Goal: Browse casually: Explore the website without a specific task or goal

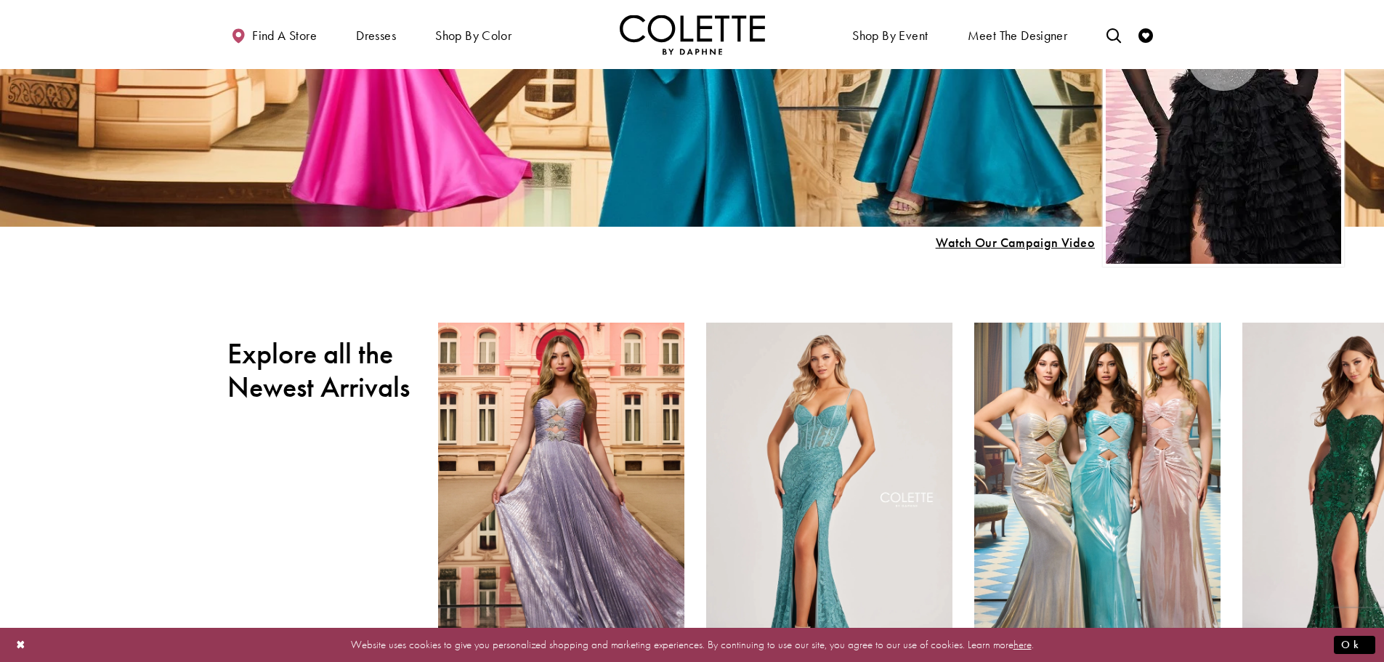
scroll to position [507, 0]
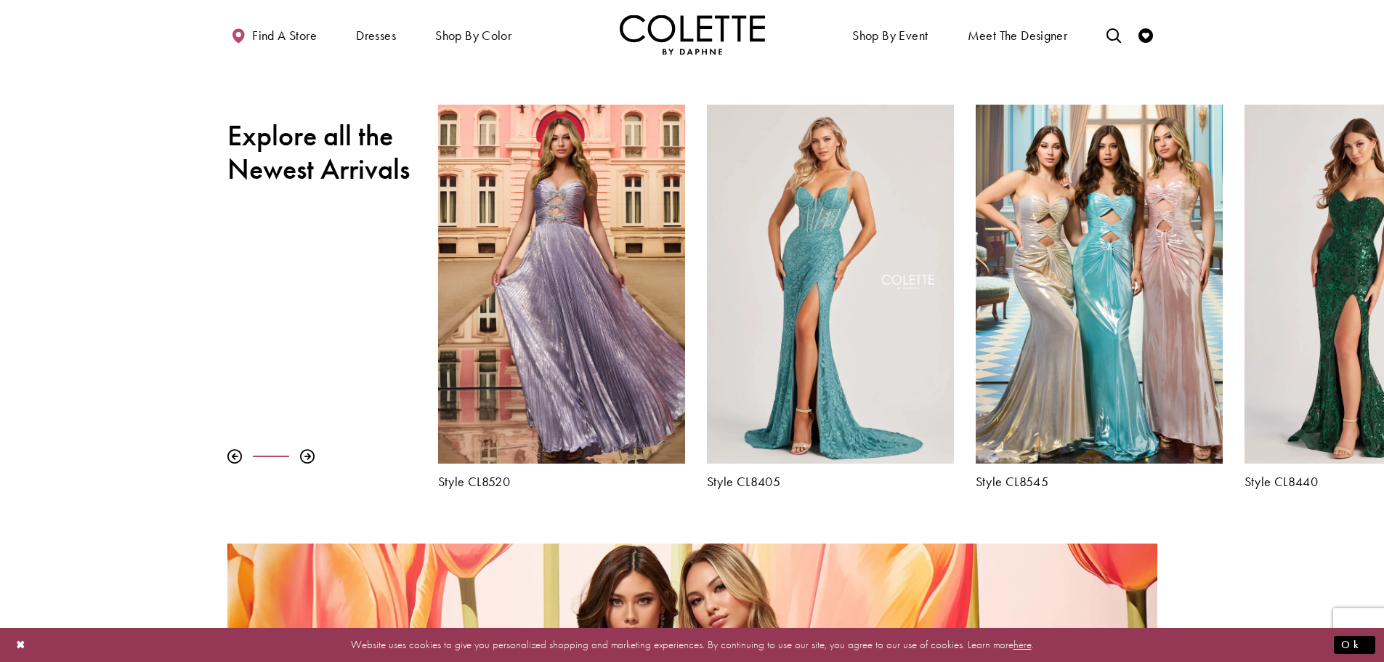
scroll to position [637, 0]
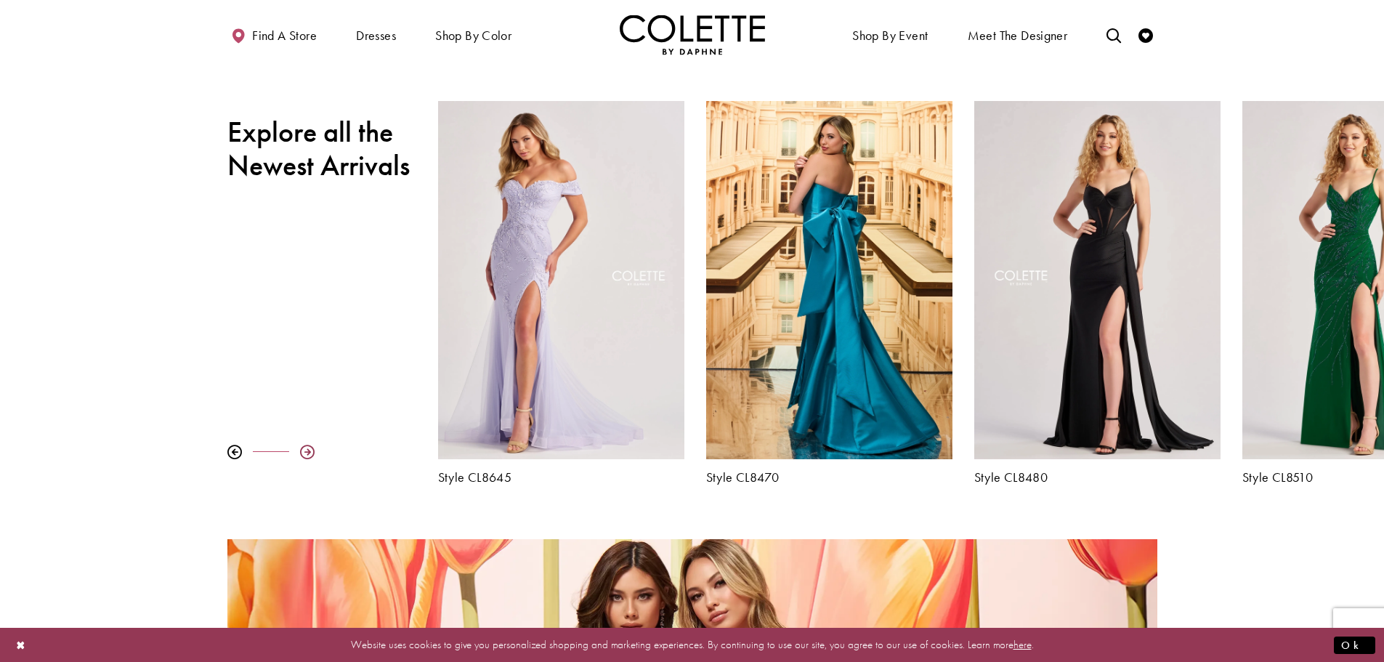
click at [311, 458] on div at bounding box center [307, 452] width 15 height 15
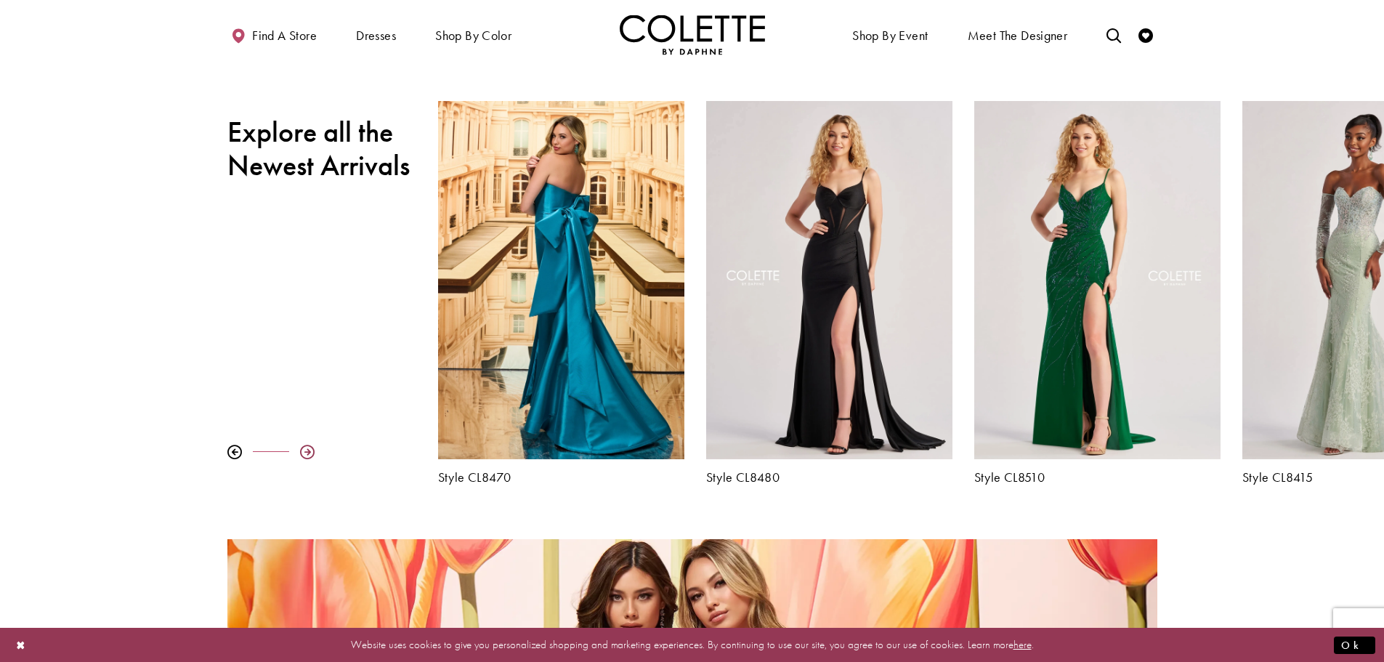
click at [304, 451] on div at bounding box center [307, 452] width 15 height 15
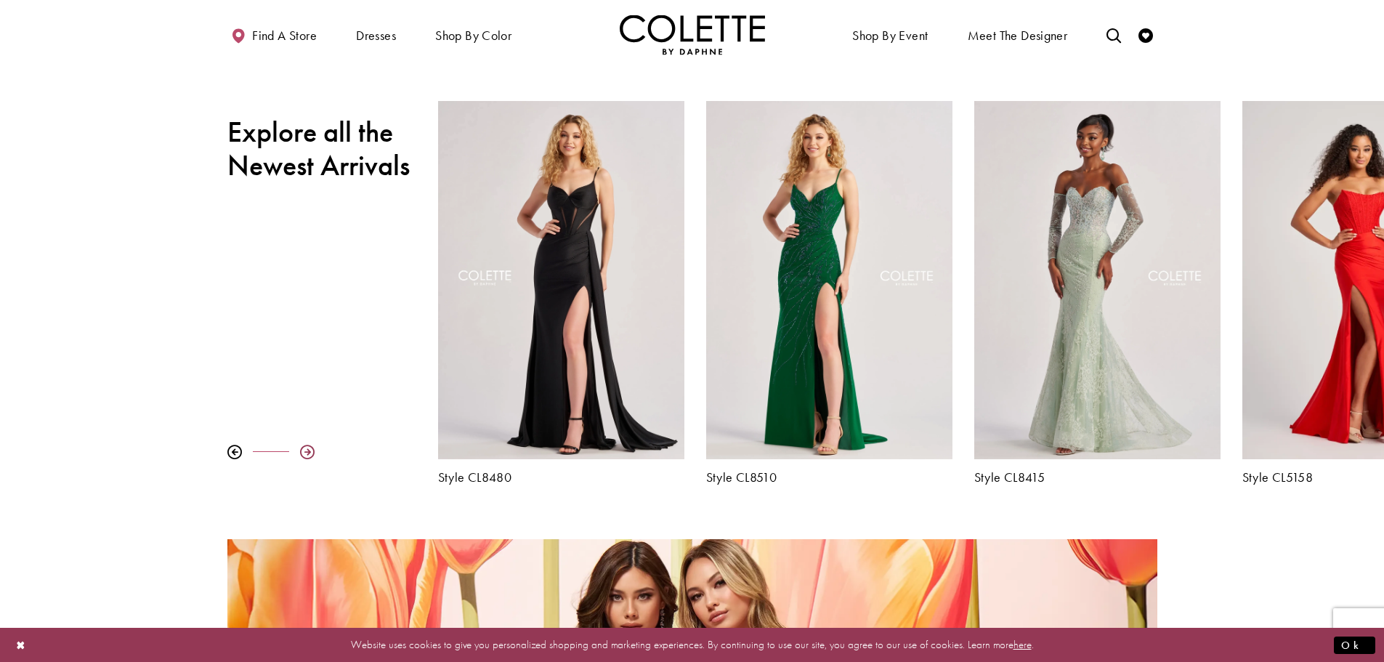
click at [304, 451] on div at bounding box center [307, 452] width 15 height 15
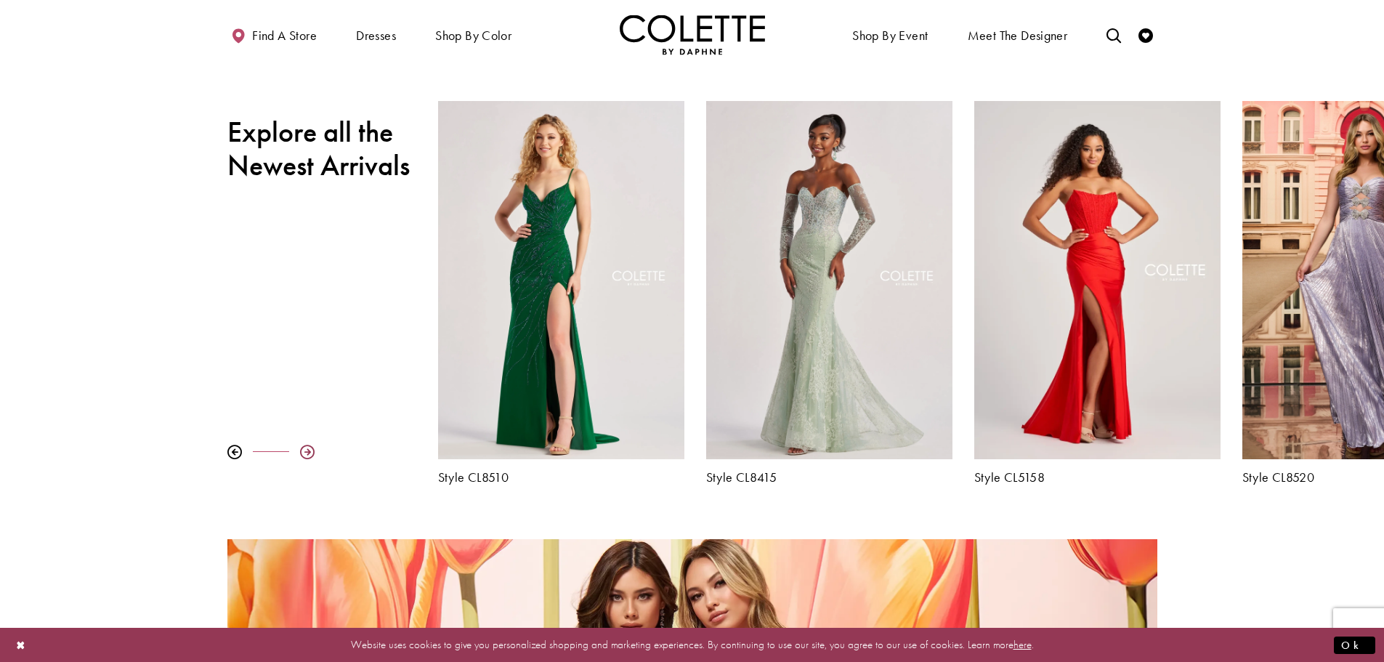
click at [304, 452] on div at bounding box center [307, 452] width 15 height 15
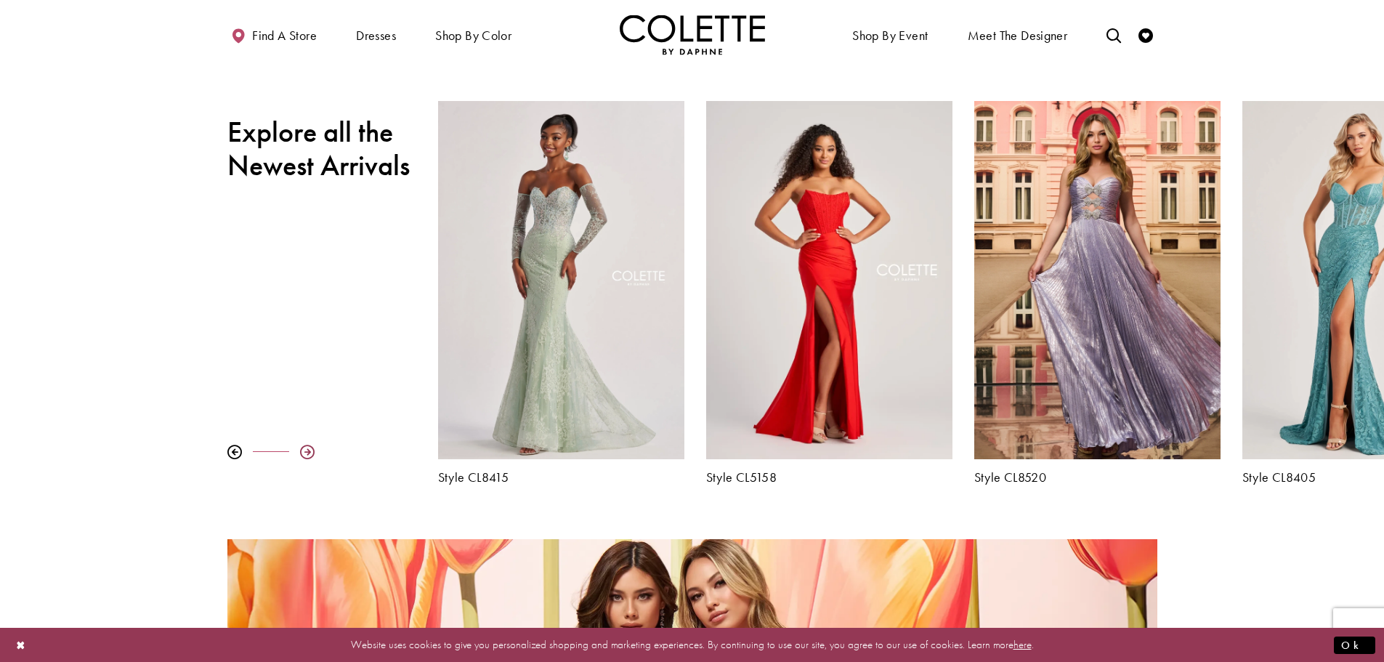
click at [304, 451] on div at bounding box center [307, 452] width 15 height 15
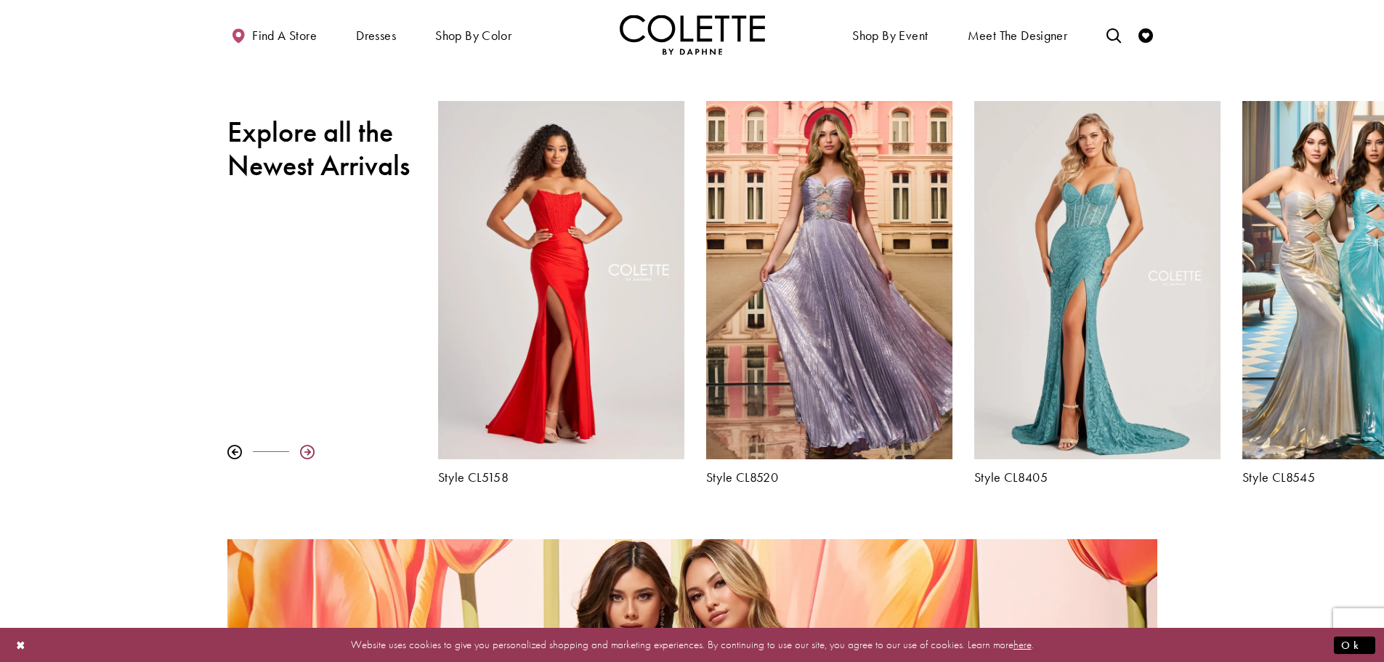
click at [304, 451] on div at bounding box center [307, 452] width 15 height 15
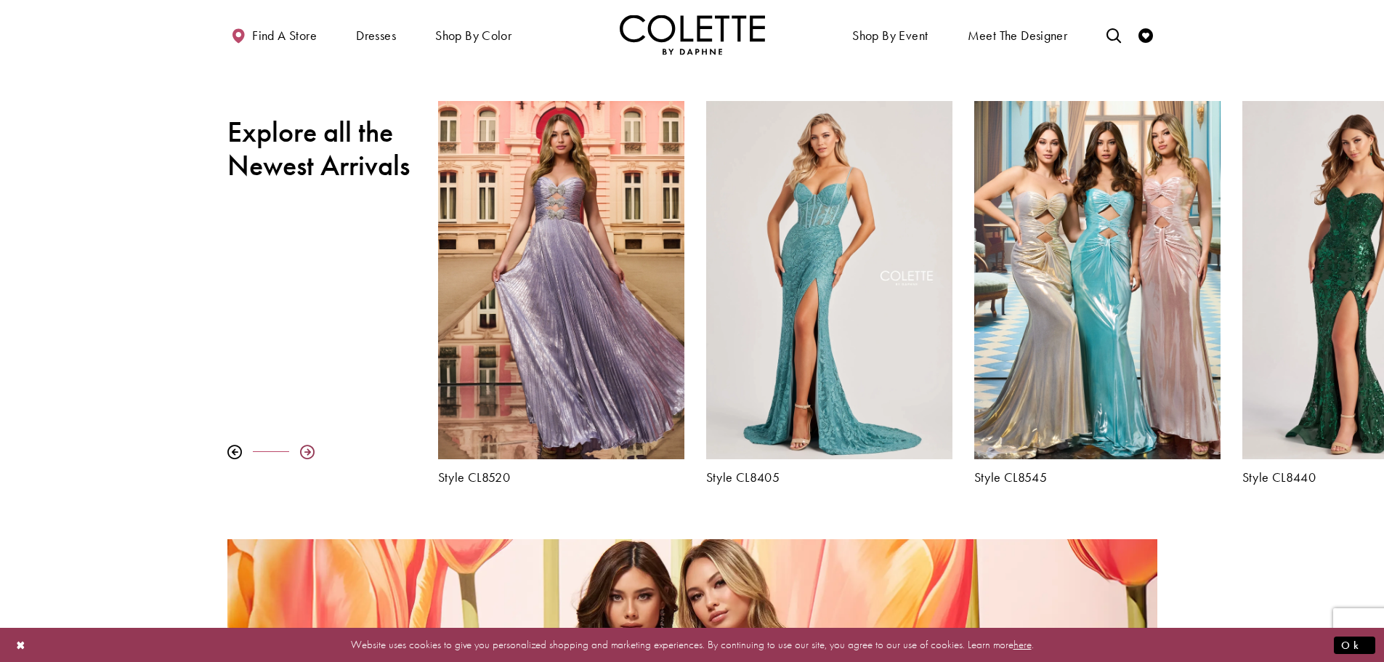
click at [304, 451] on div at bounding box center [307, 452] width 15 height 15
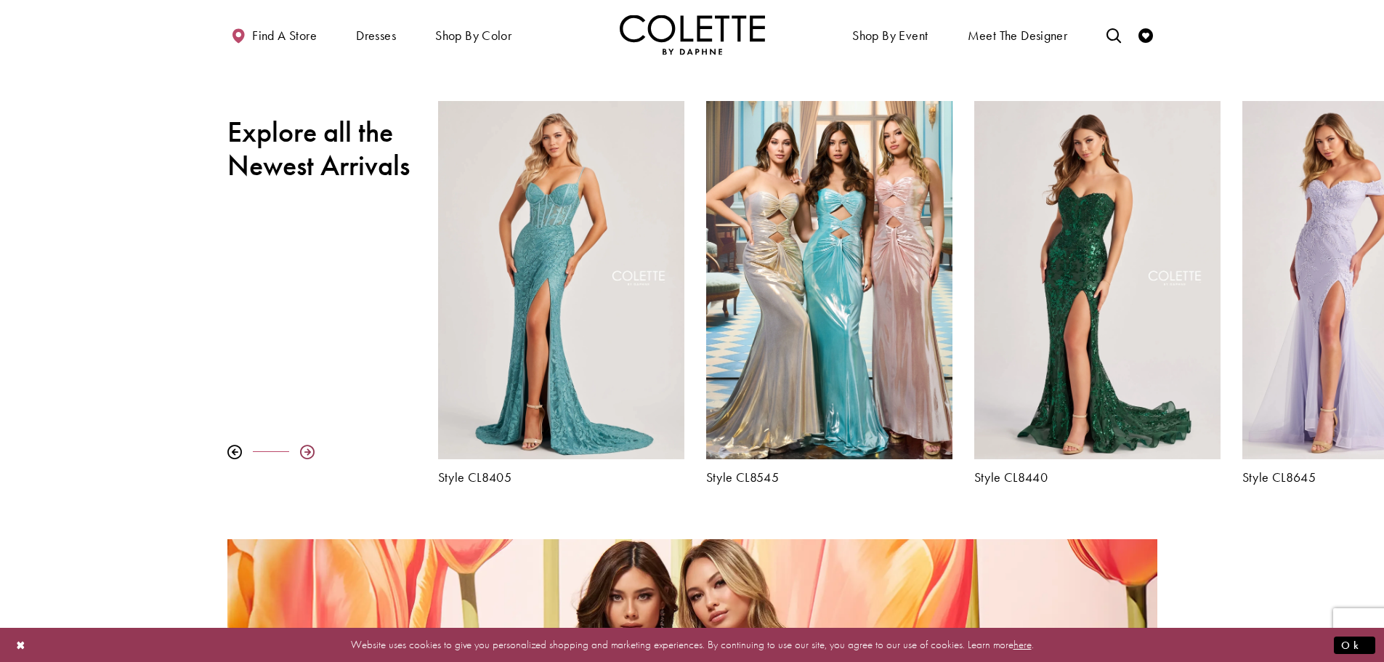
click at [304, 451] on div at bounding box center [307, 452] width 15 height 15
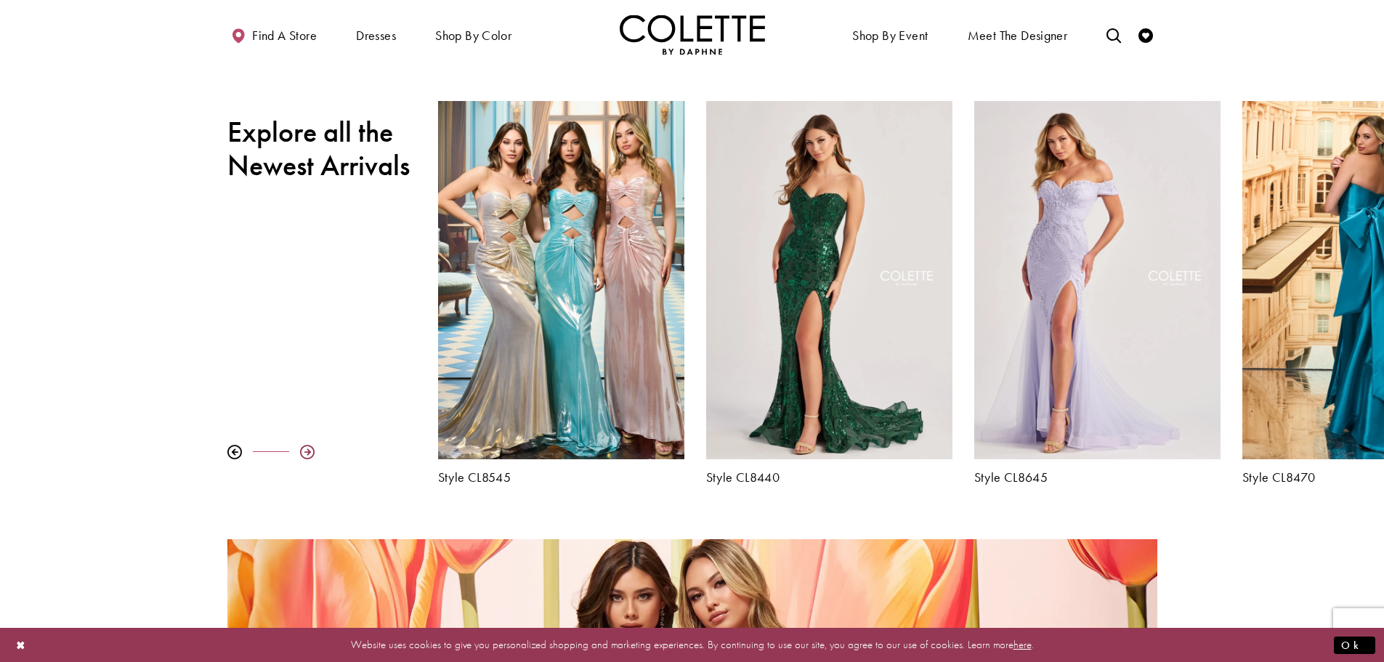
click at [304, 451] on div at bounding box center [307, 452] width 15 height 15
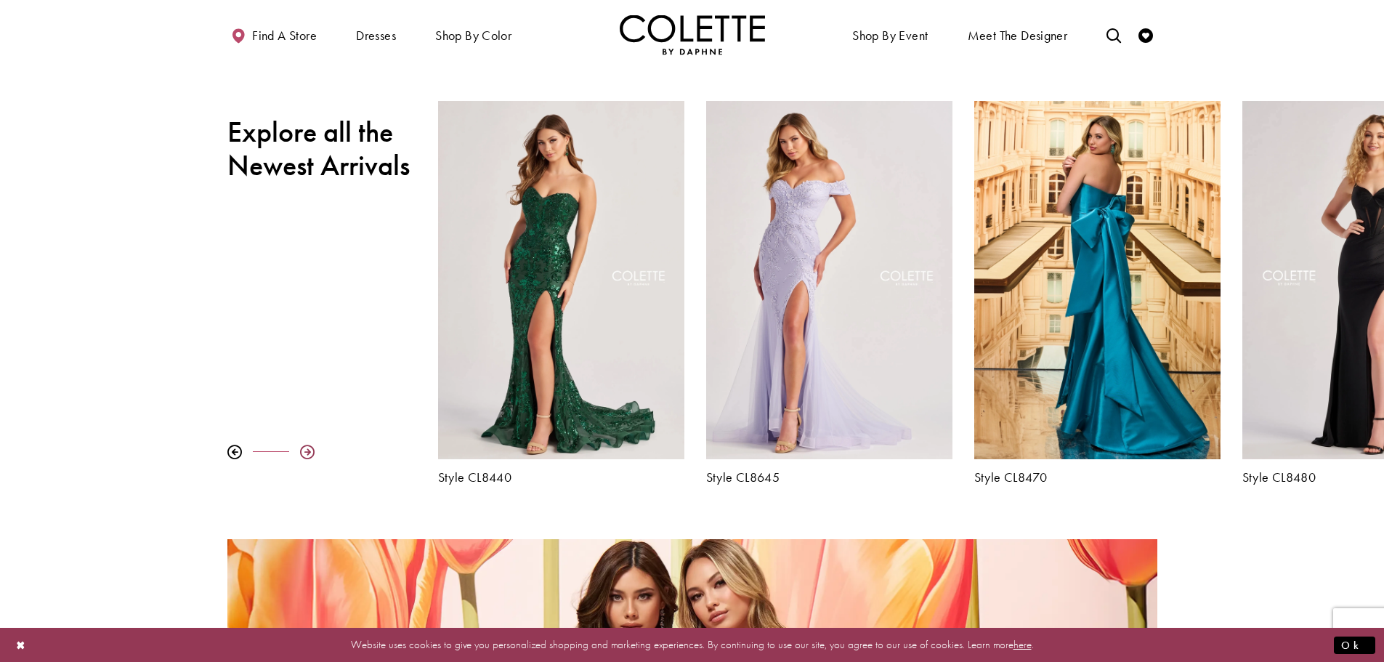
click at [304, 451] on div at bounding box center [307, 452] width 15 height 15
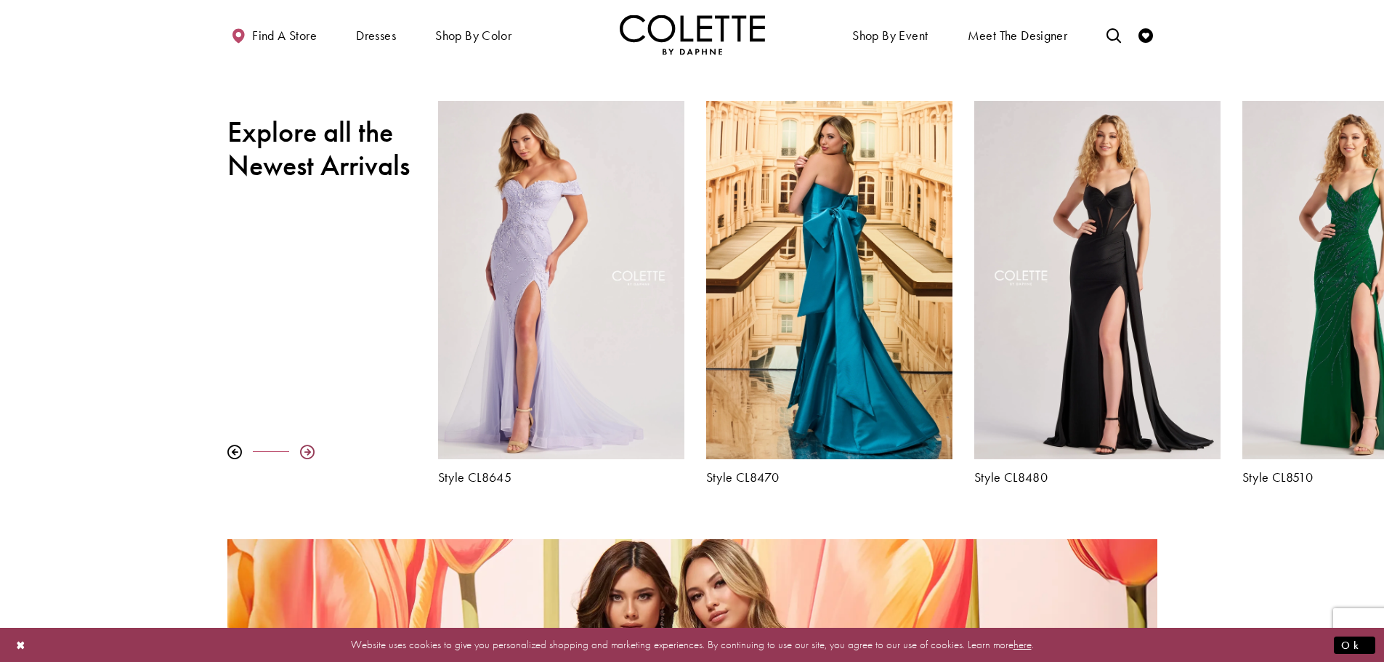
click at [304, 451] on div at bounding box center [307, 452] width 15 height 15
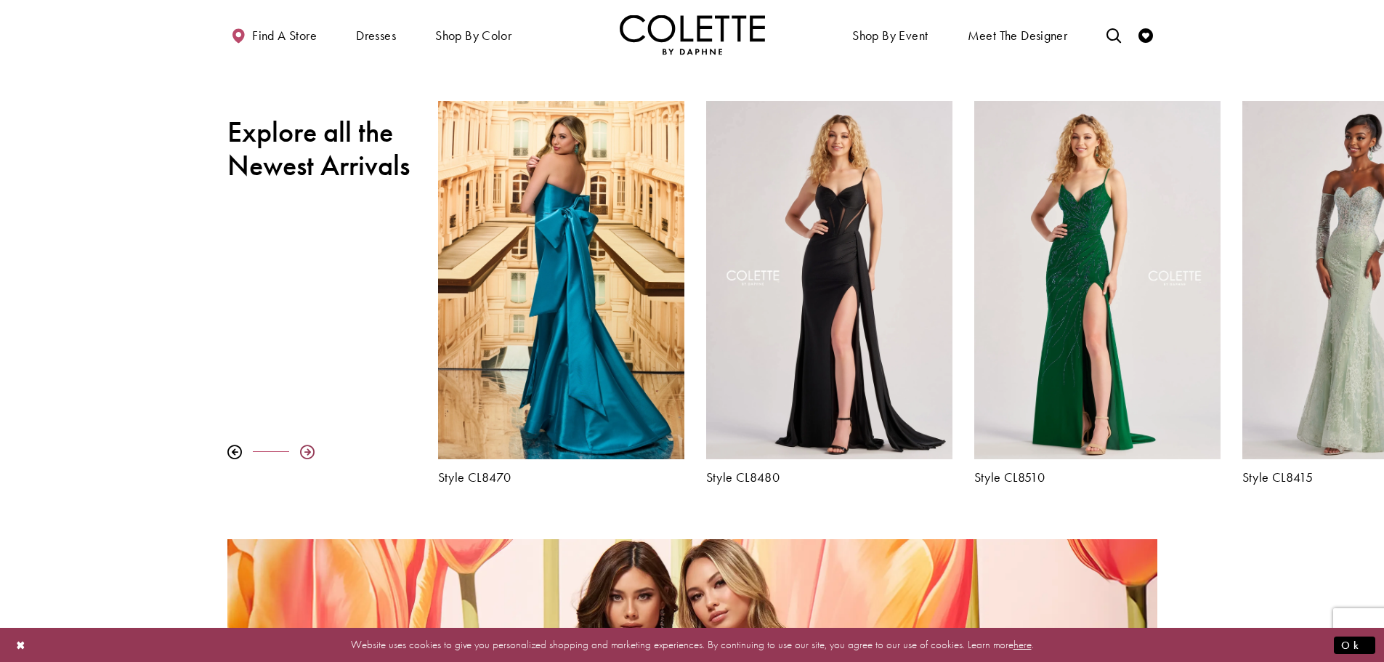
click at [304, 451] on div at bounding box center [307, 452] width 15 height 15
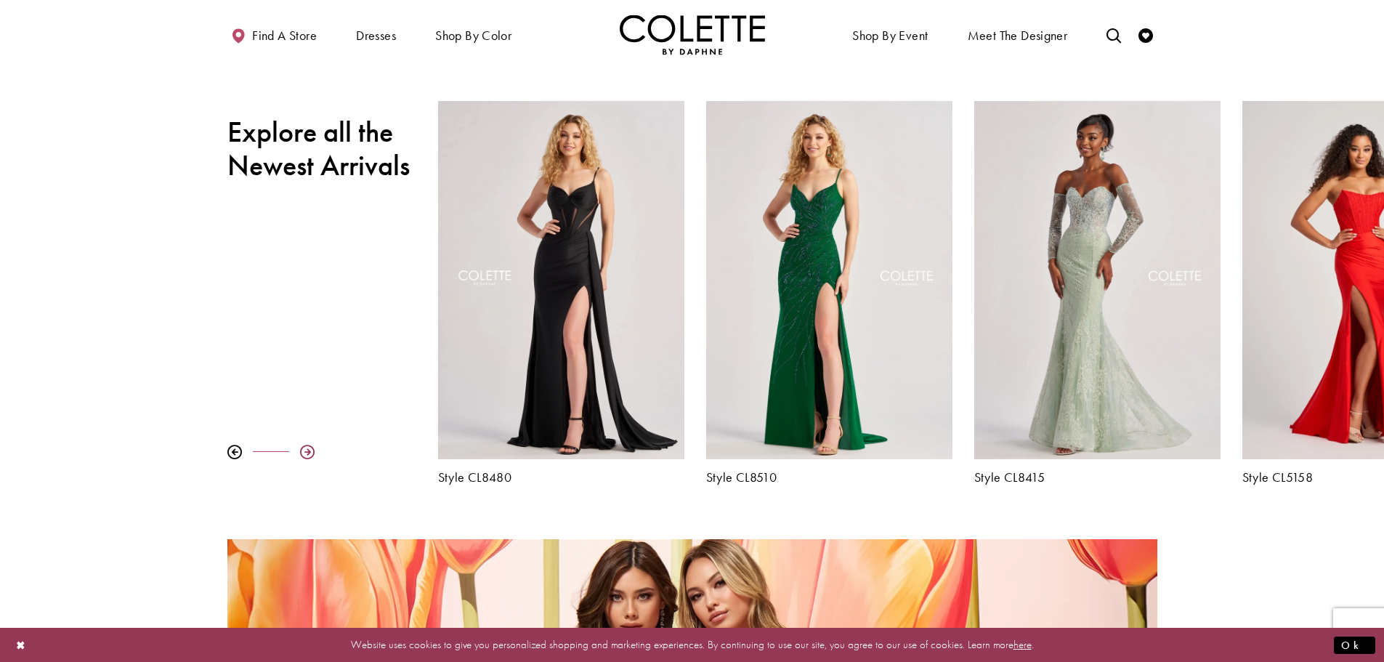
click at [304, 451] on div at bounding box center [307, 452] width 15 height 15
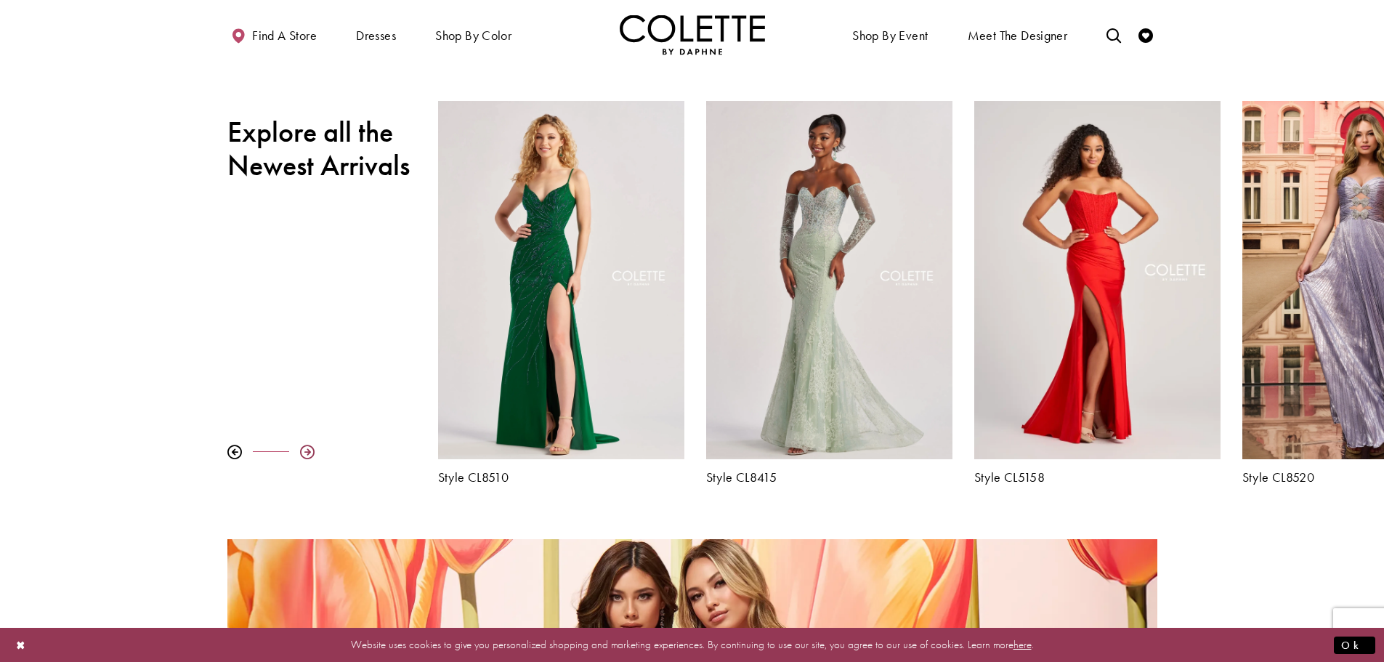
click at [304, 451] on div at bounding box center [307, 452] width 15 height 15
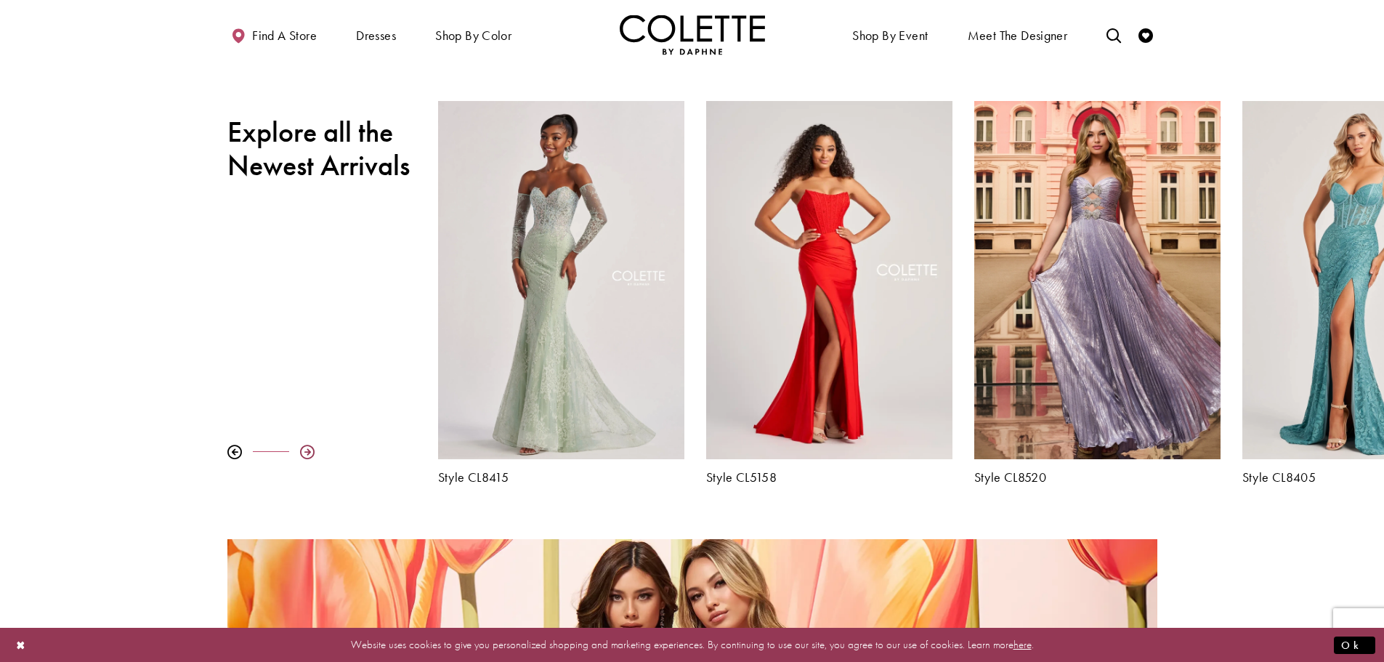
click at [304, 451] on div at bounding box center [307, 452] width 15 height 15
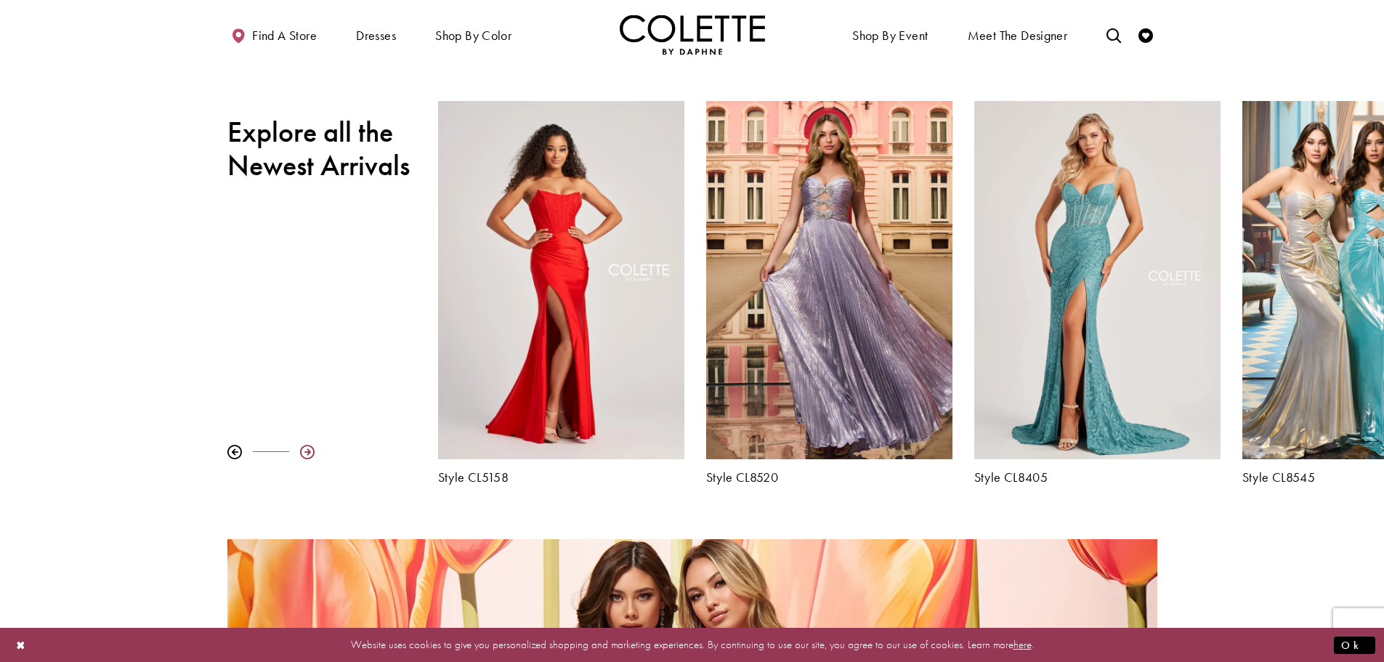
click at [304, 451] on div at bounding box center [307, 452] width 15 height 15
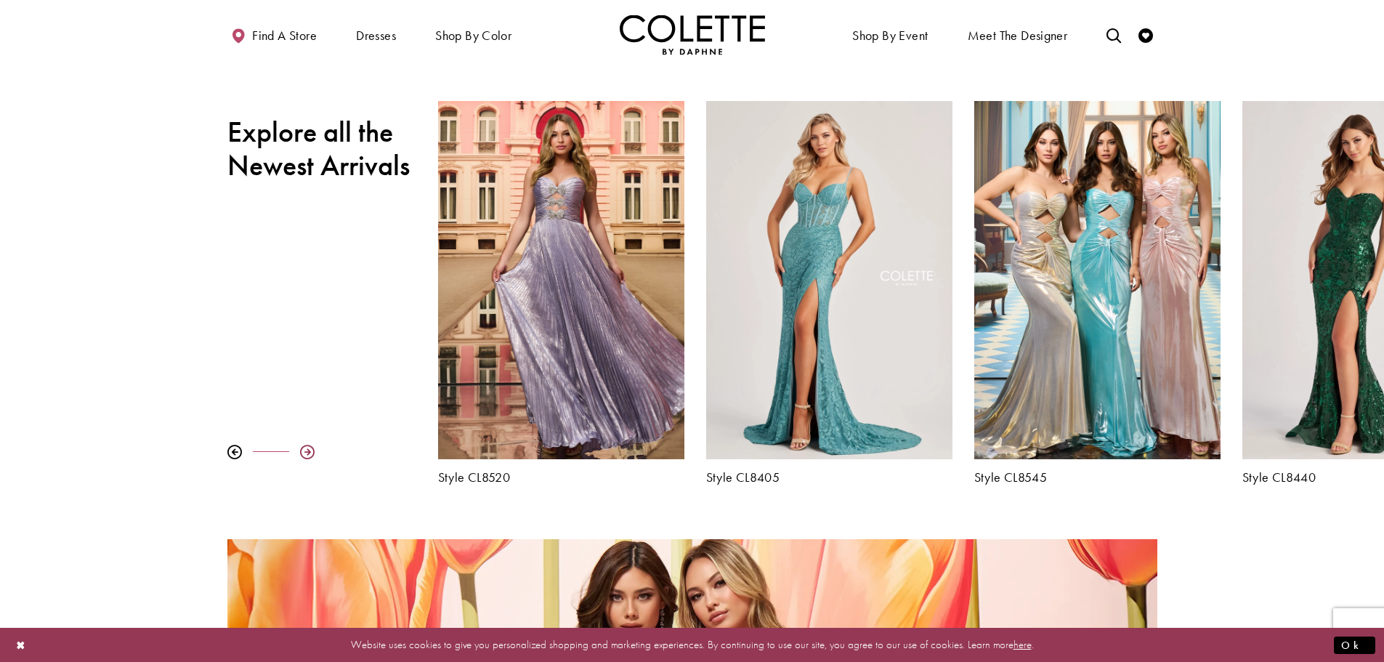
click at [304, 451] on div at bounding box center [307, 452] width 15 height 15
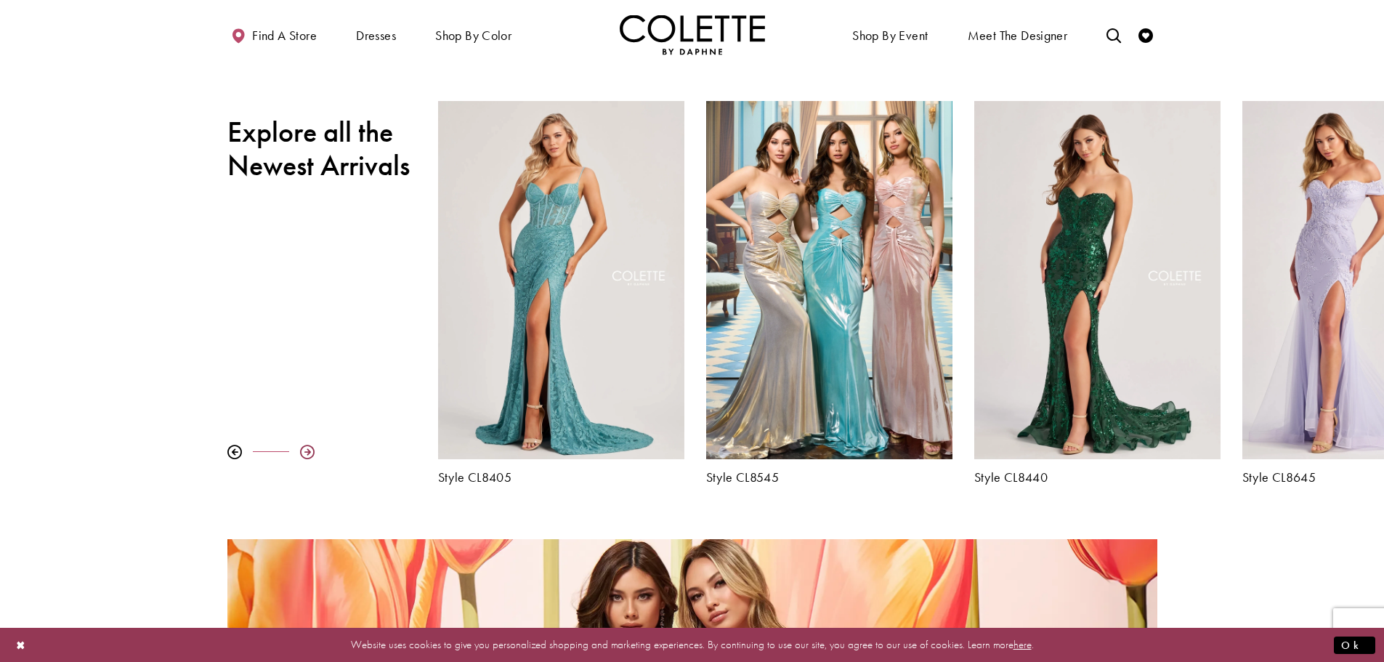
click at [304, 451] on div at bounding box center [307, 452] width 15 height 15
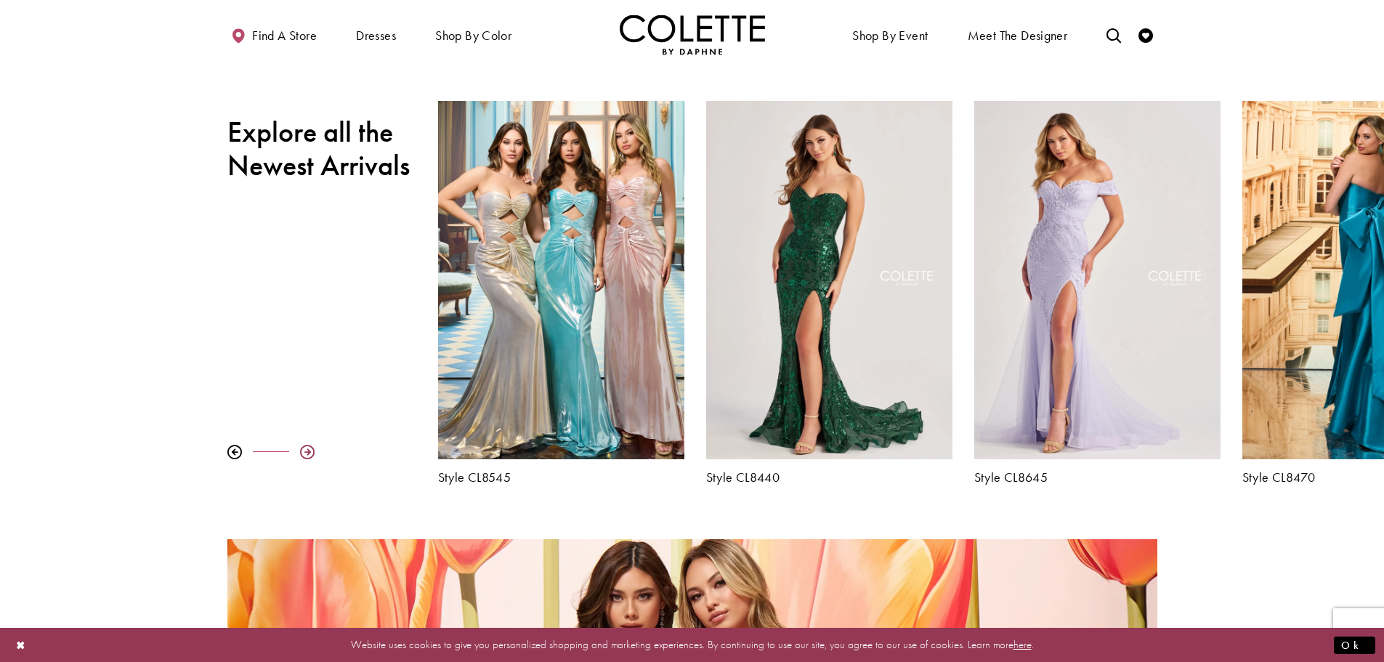
click at [304, 451] on div at bounding box center [307, 452] width 15 height 15
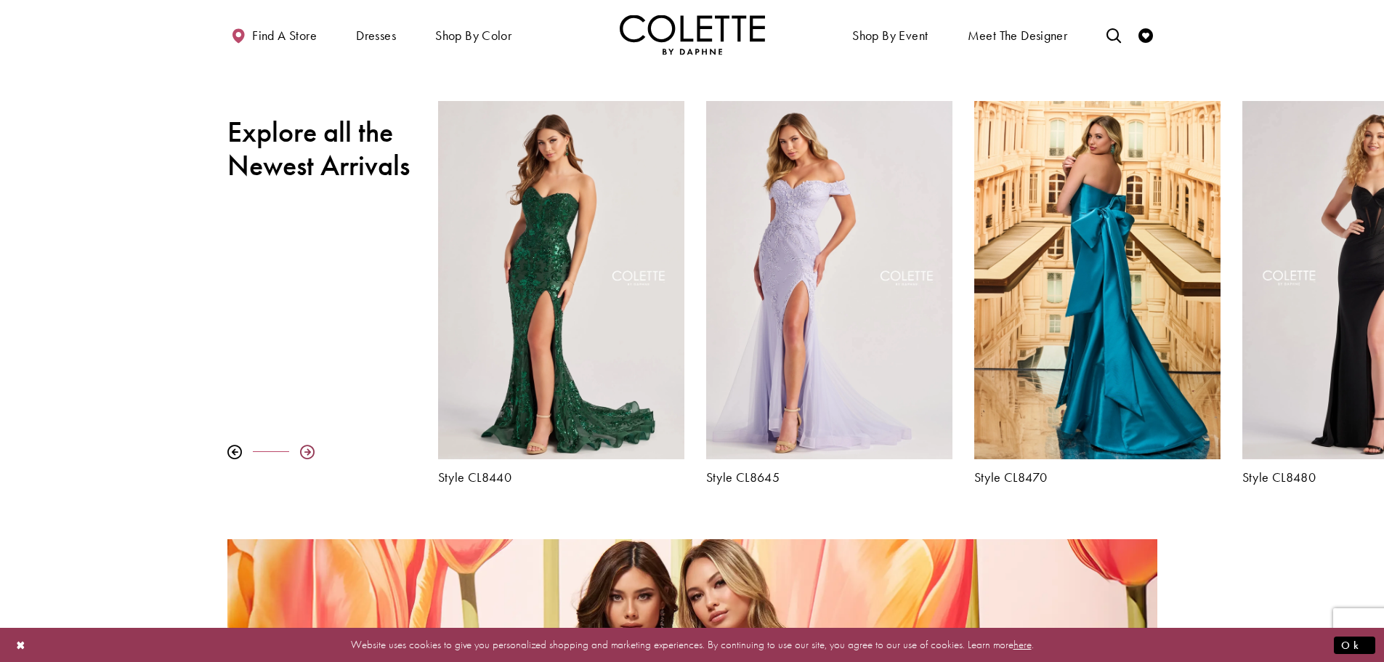
click at [304, 451] on div at bounding box center [307, 452] width 15 height 15
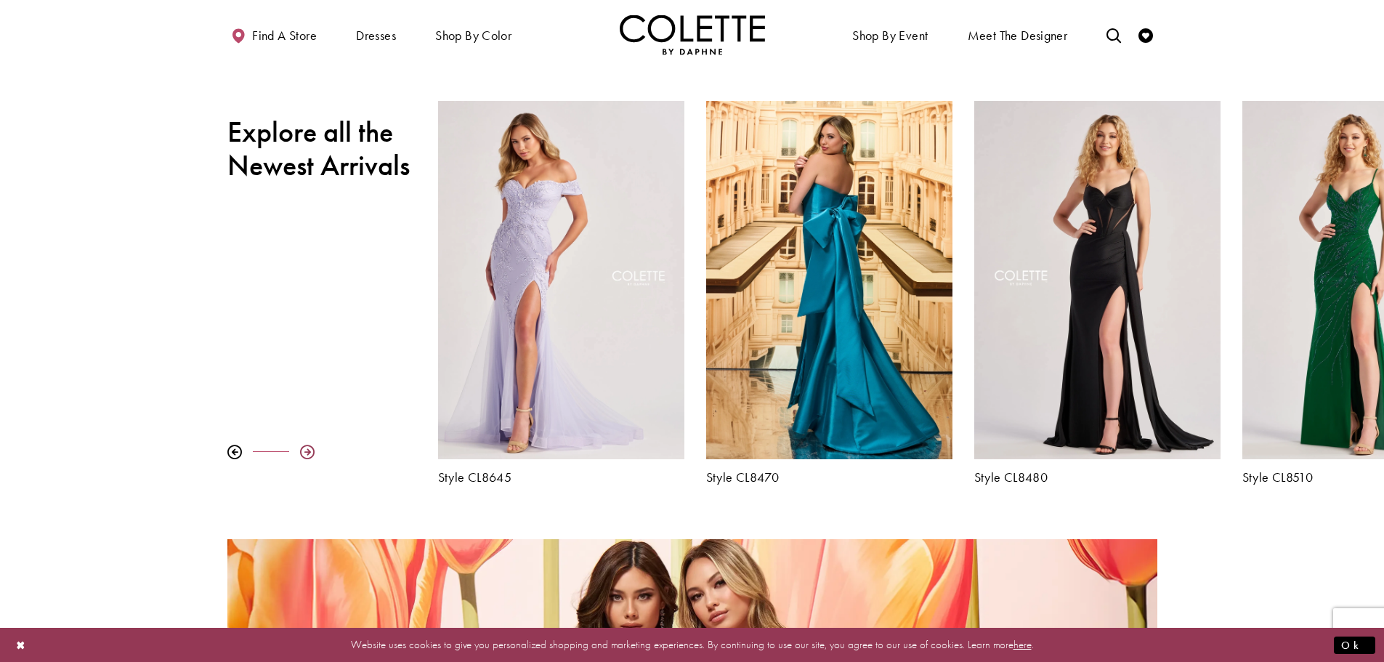
click at [304, 451] on div at bounding box center [307, 452] width 15 height 15
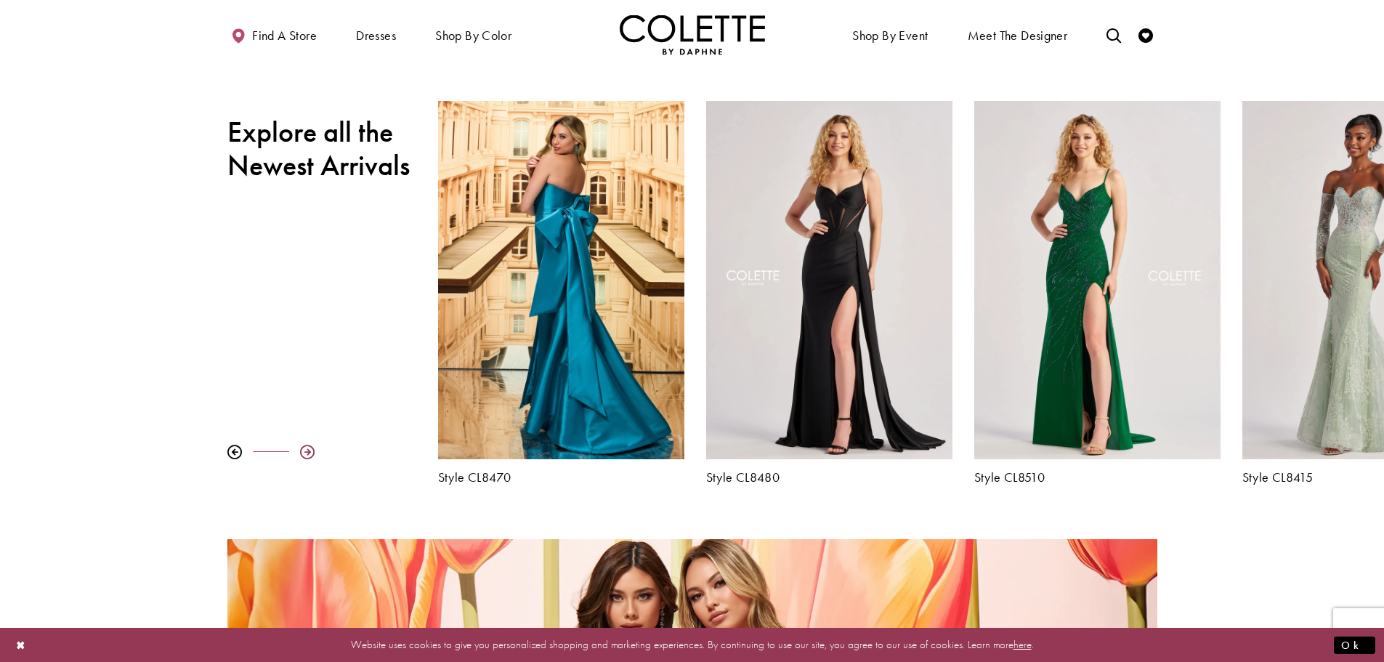
click at [304, 451] on div at bounding box center [307, 452] width 15 height 15
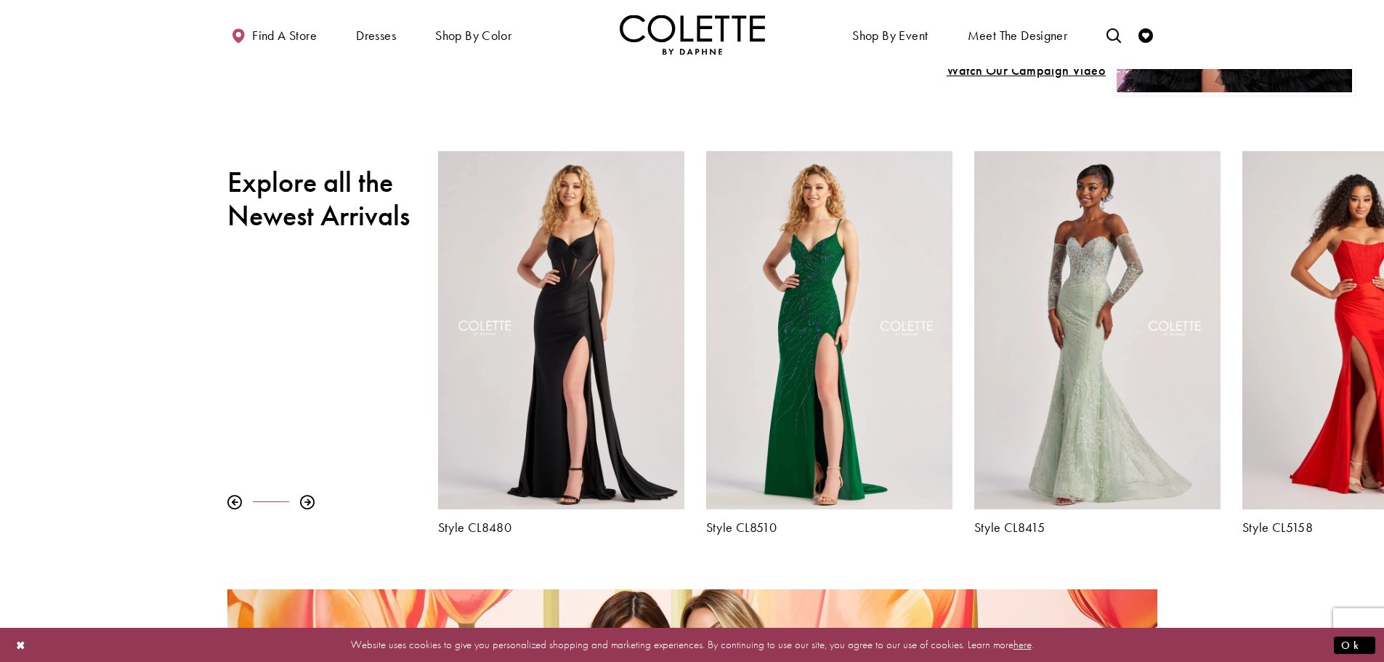
scroll to position [558, 0]
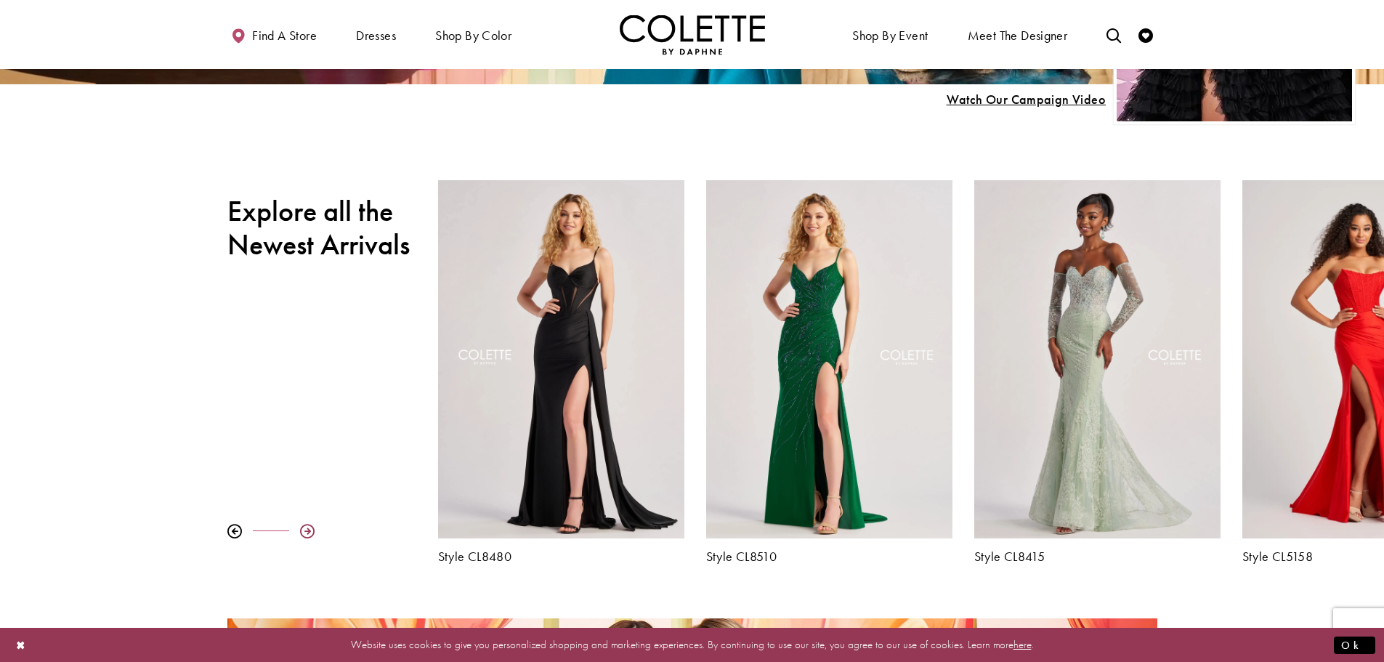
click at [304, 533] on div at bounding box center [307, 531] width 15 height 15
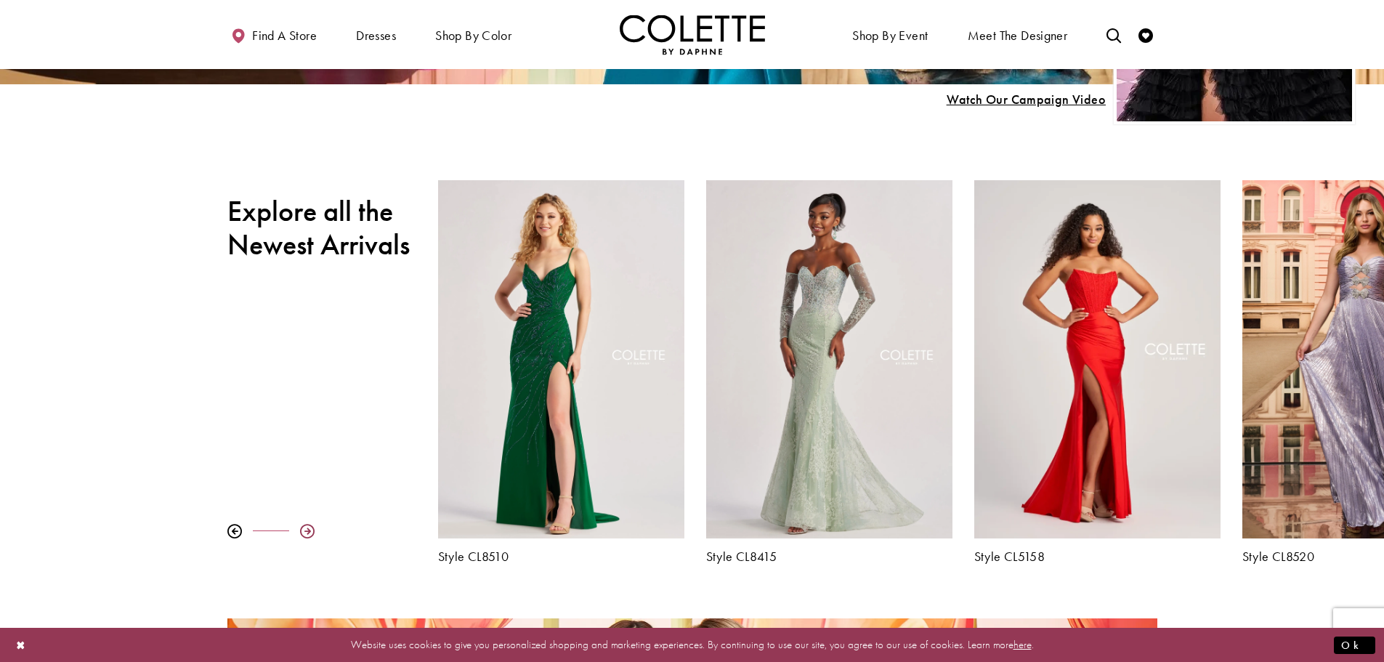
click at [304, 533] on div at bounding box center [307, 531] width 15 height 15
